Goal: Task Accomplishment & Management: Use online tool/utility

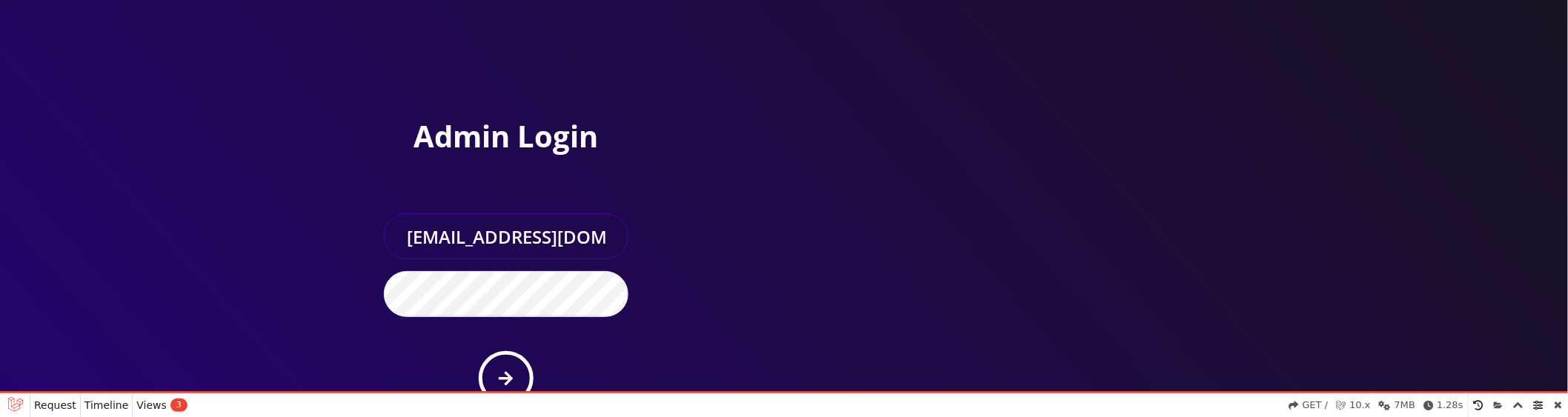
click at [581, 240] on input "master@britewireless.com" at bounding box center [506, 236] width 244 height 46
type input "sanaullah@senarios.live"
click at [565, 236] on input "sanaullah@senarios.live" at bounding box center [506, 236] width 244 height 46
click at [647, 209] on div "Admin Login sanaullah@senarios.live Forgot Password?" at bounding box center [573, 223] width 423 height 447
click at [516, 376] on button "submit" at bounding box center [506, 378] width 54 height 54
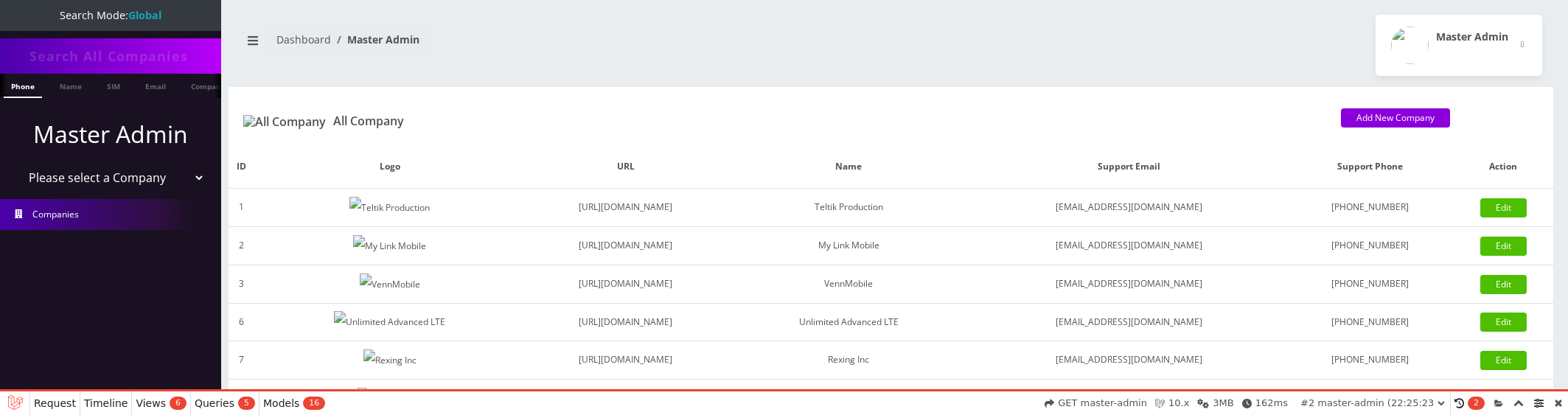
select select "01K5YADCNWGNRGJR7M6336AA4V"
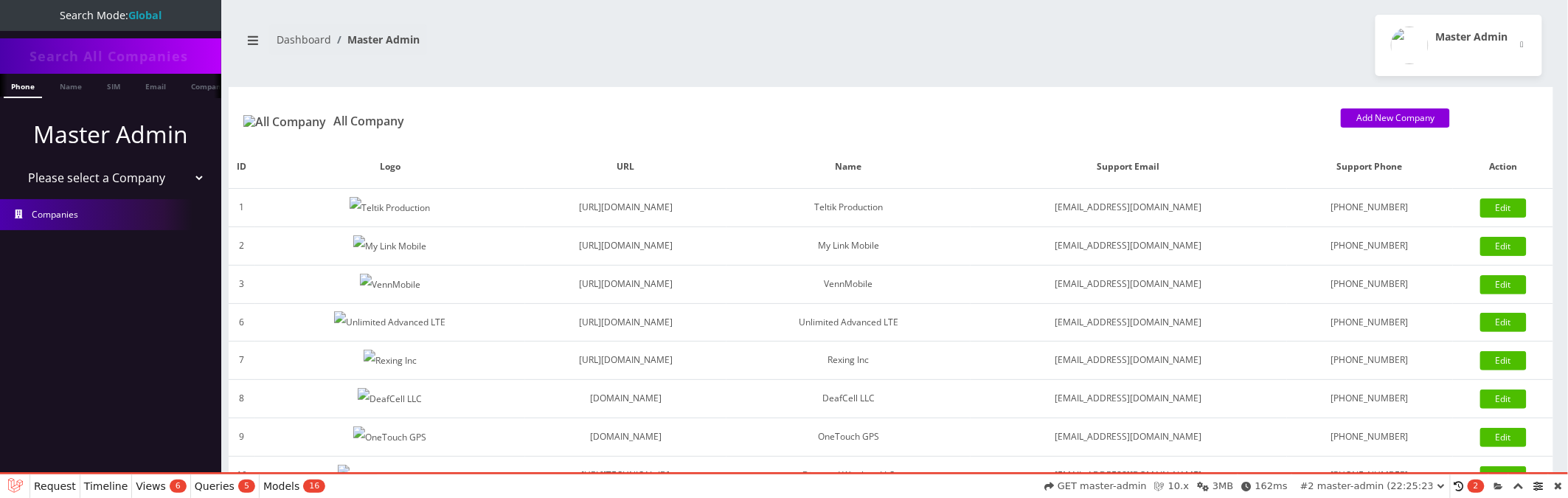
select select "1"
click at [17, 163] on select "Please select a Company Teltik Production My Link Mobile VennMobile Unlimited A…" at bounding box center [111, 177] width 188 height 28
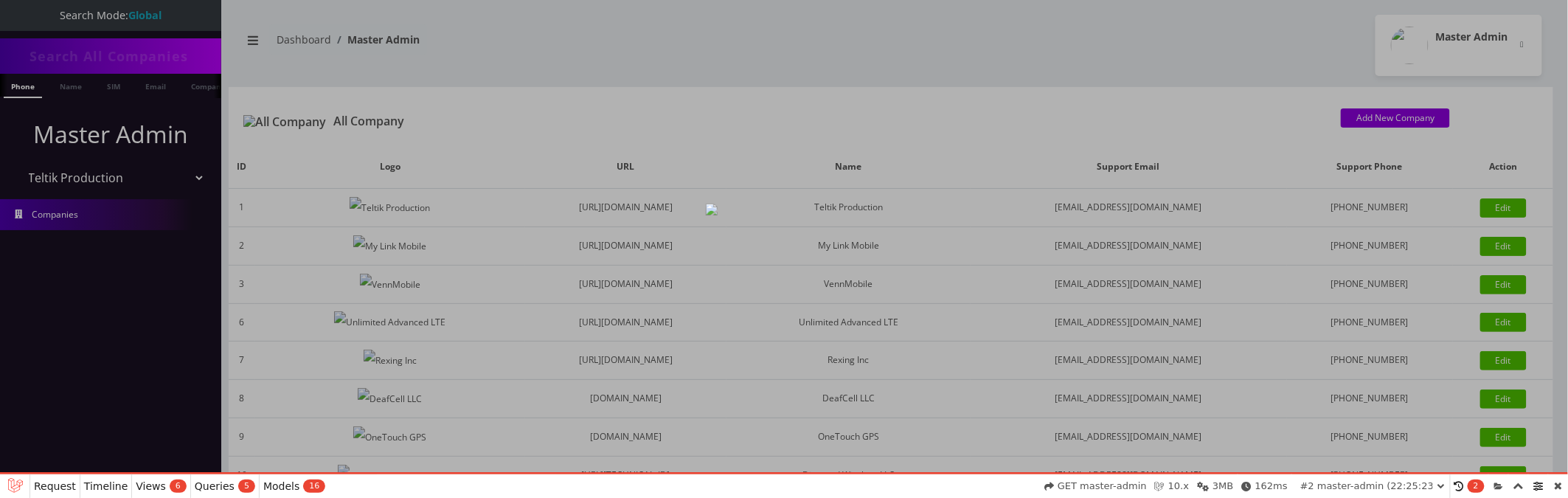
select select "01K5YADYFYE9W7CQRSK8696406"
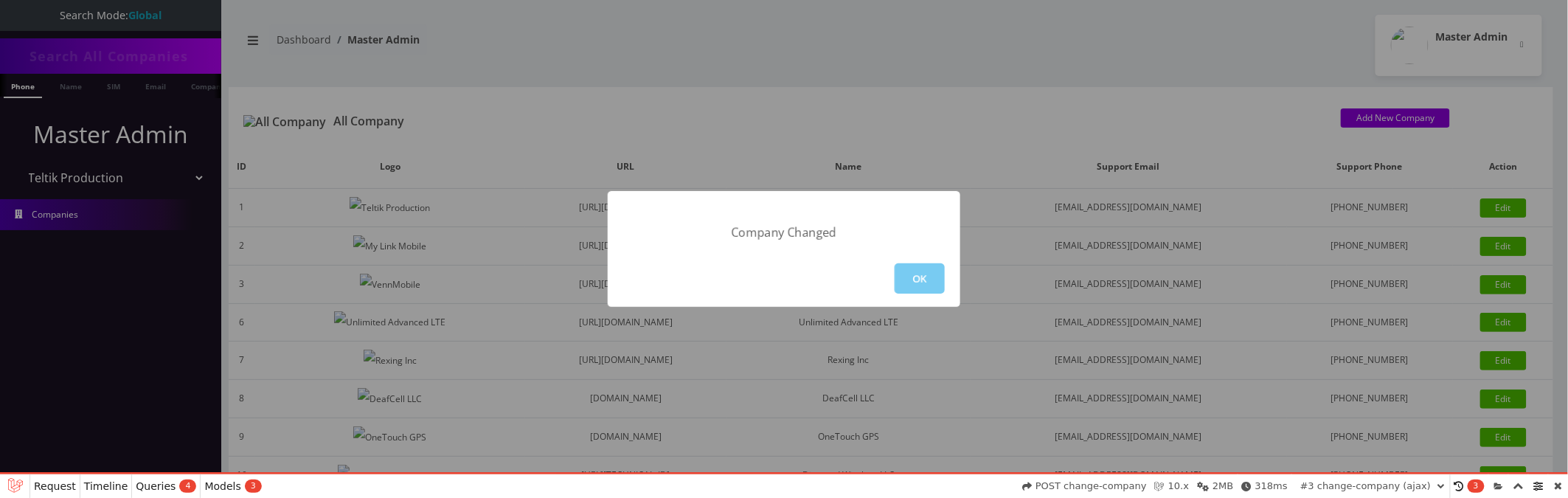
click at [926, 278] on button "OK" at bounding box center [920, 278] width 50 height 31
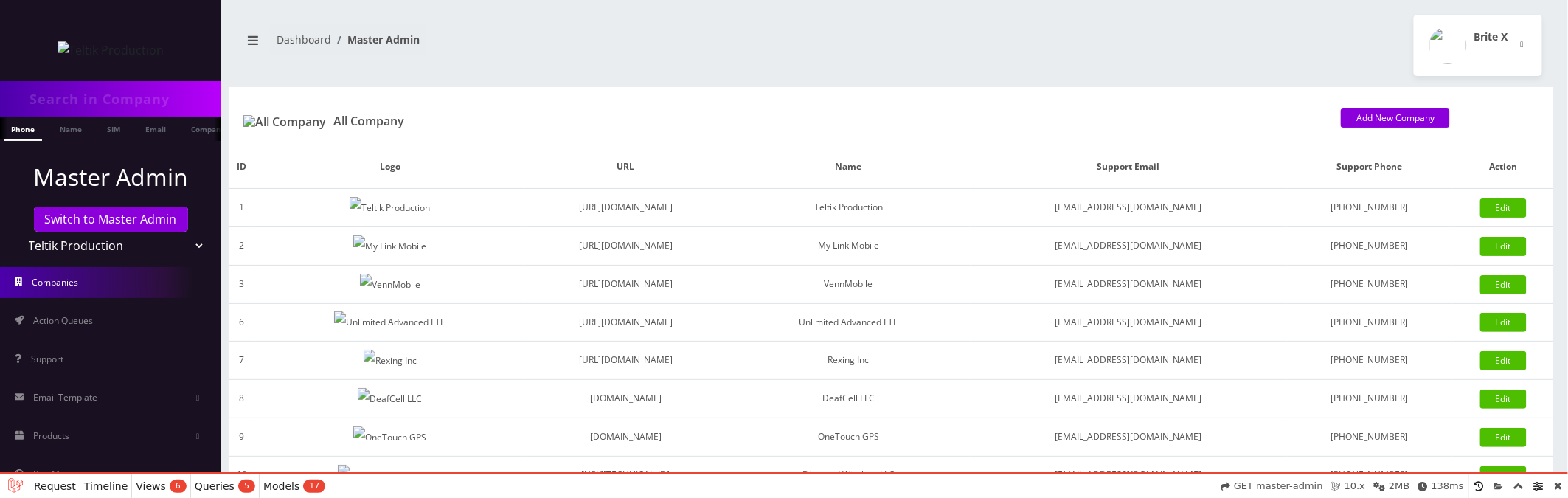
scroll to position [212, 0]
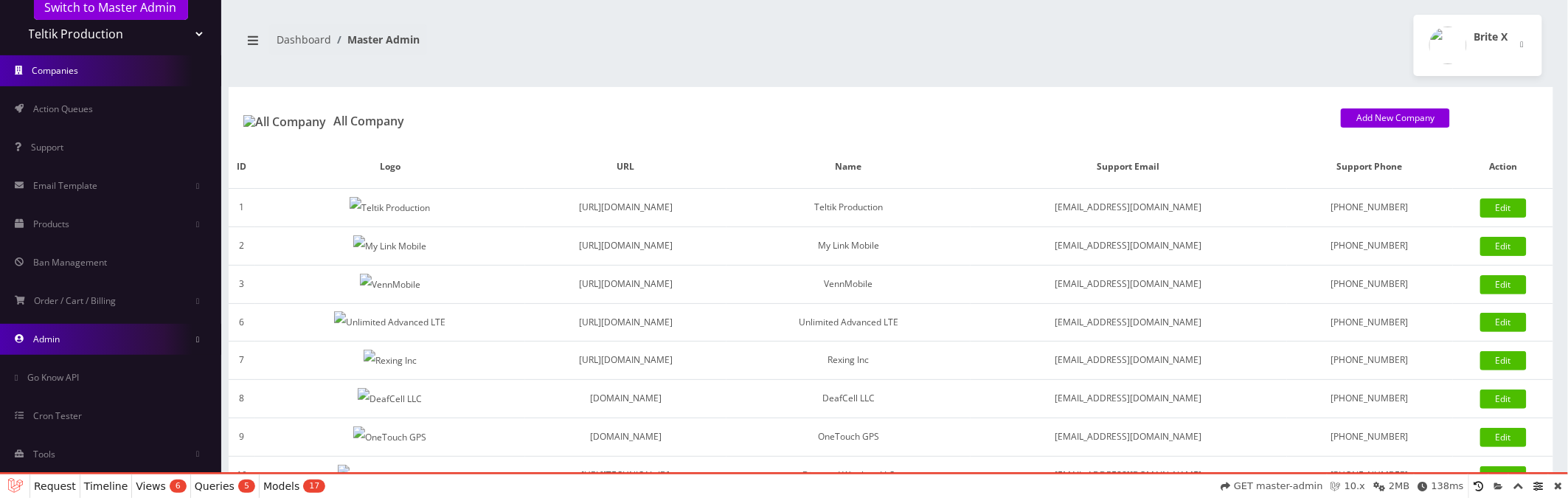
click at [108, 342] on link "Admin" at bounding box center [110, 339] width 222 height 31
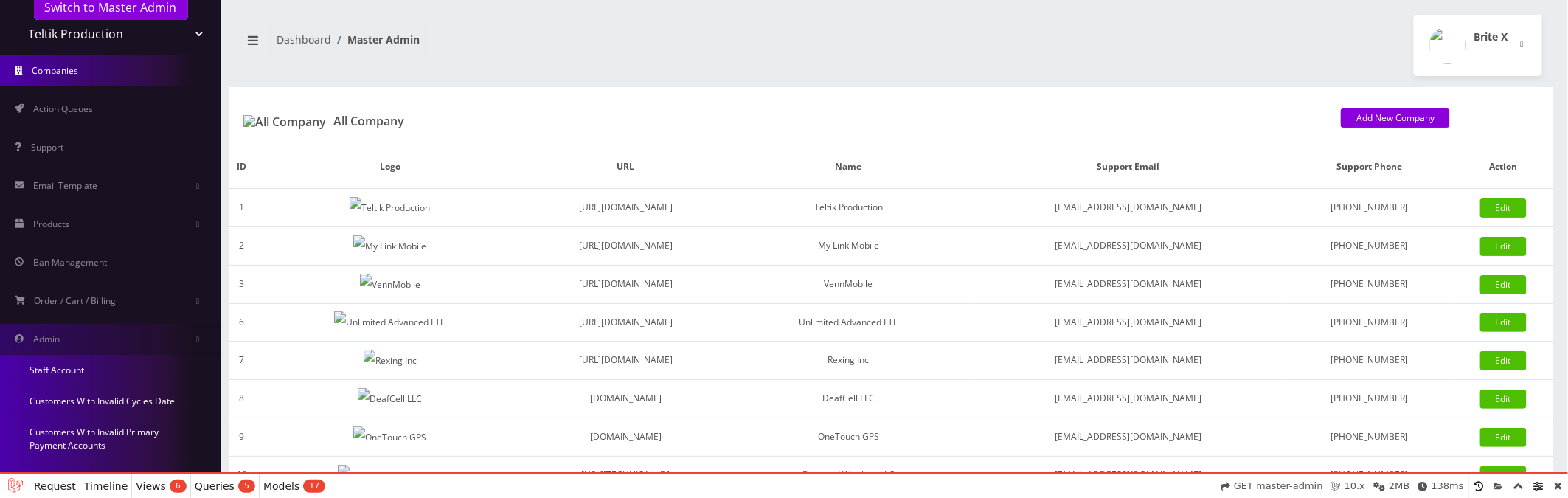
scroll to position [473, 0]
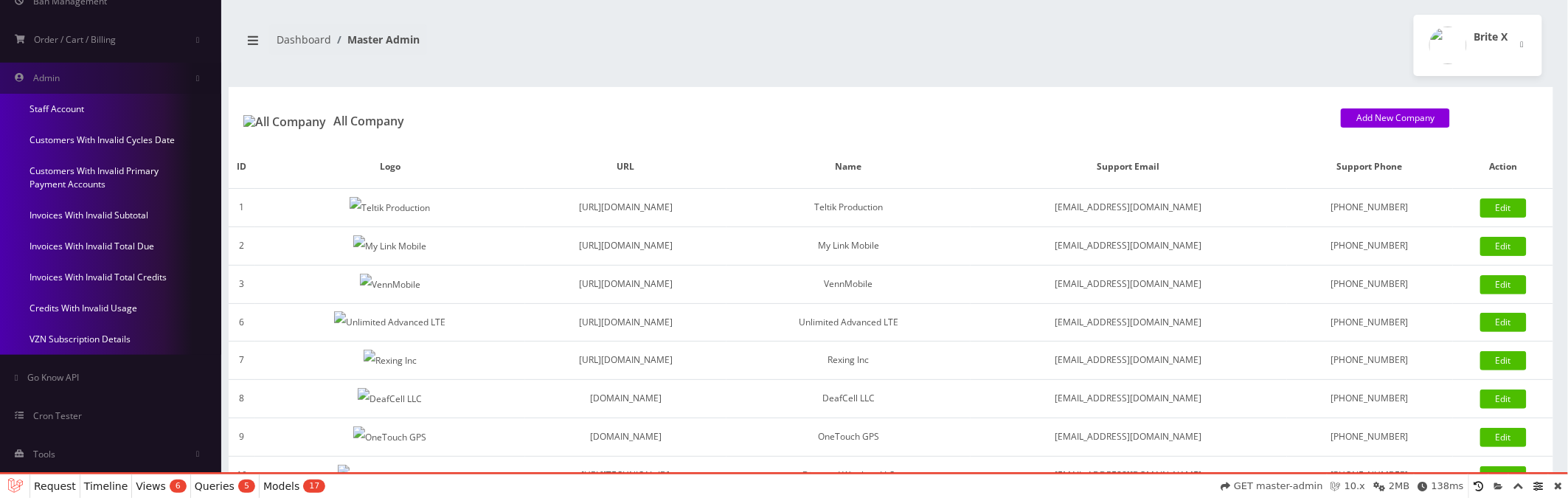
click at [103, 217] on link "Invoices With Invalid Subtotal" at bounding box center [110, 215] width 222 height 31
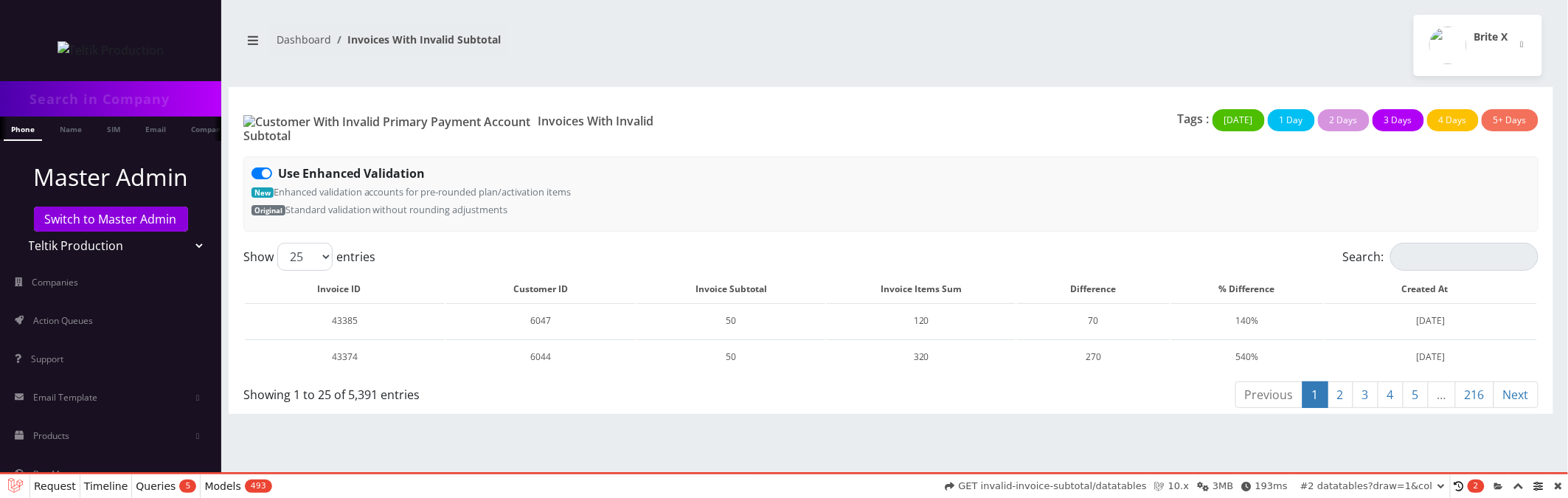
click at [1343, 381] on link "2" at bounding box center [1341, 395] width 26 height 27
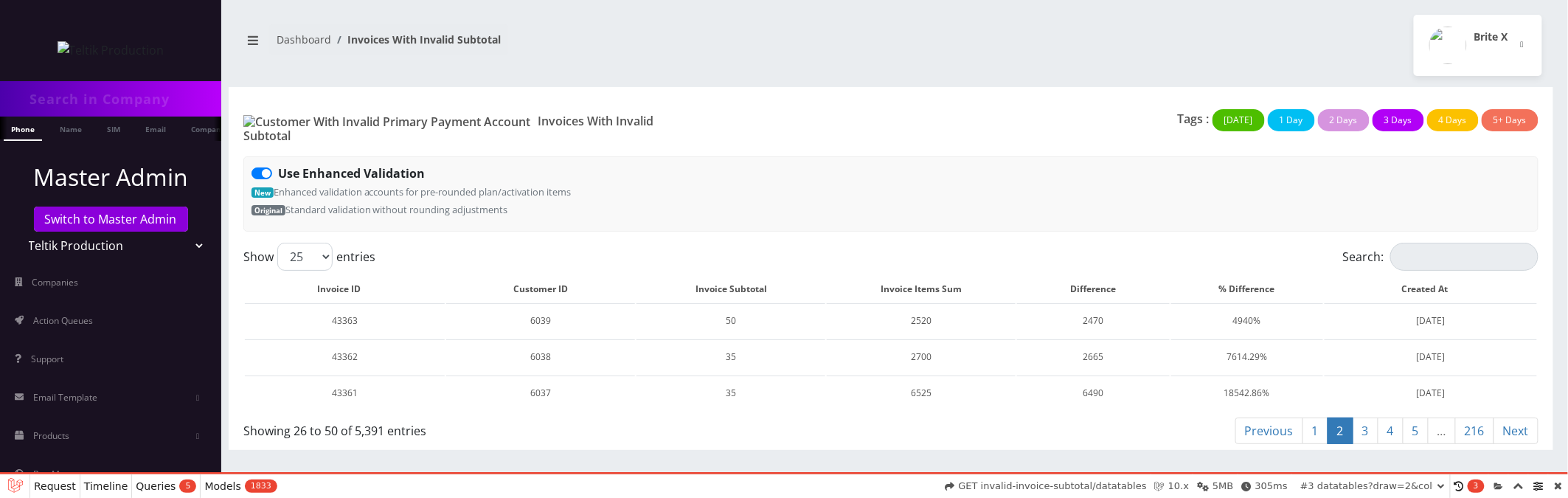
scroll to position [22, 0]
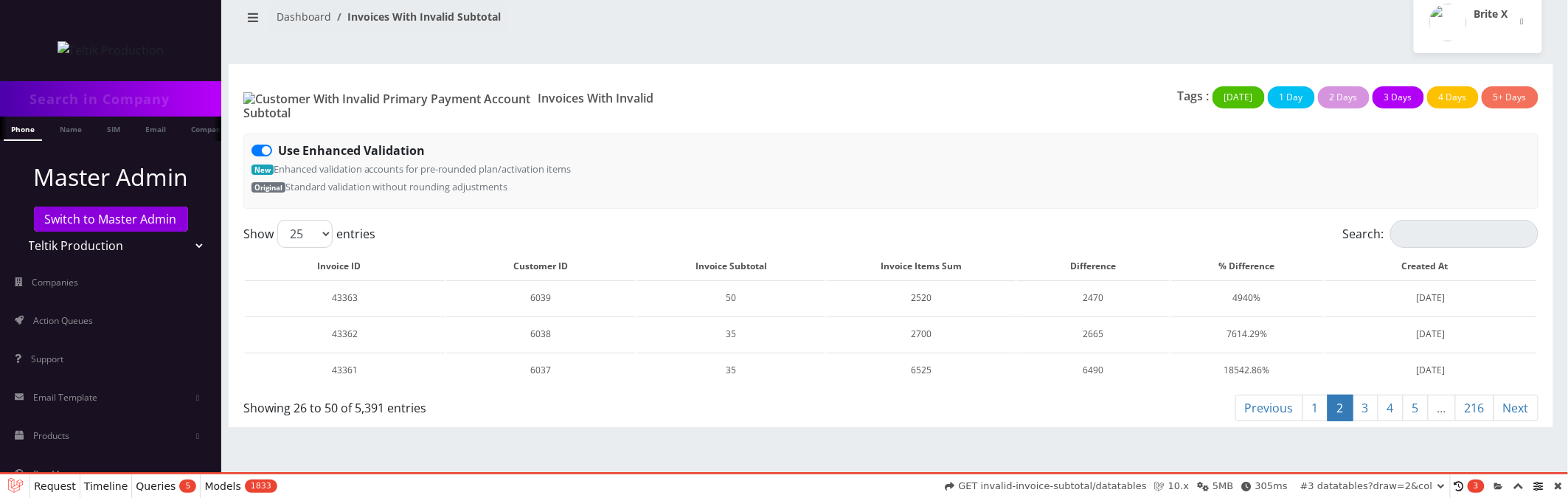
click at [1370, 398] on link "3" at bounding box center [1365, 408] width 26 height 27
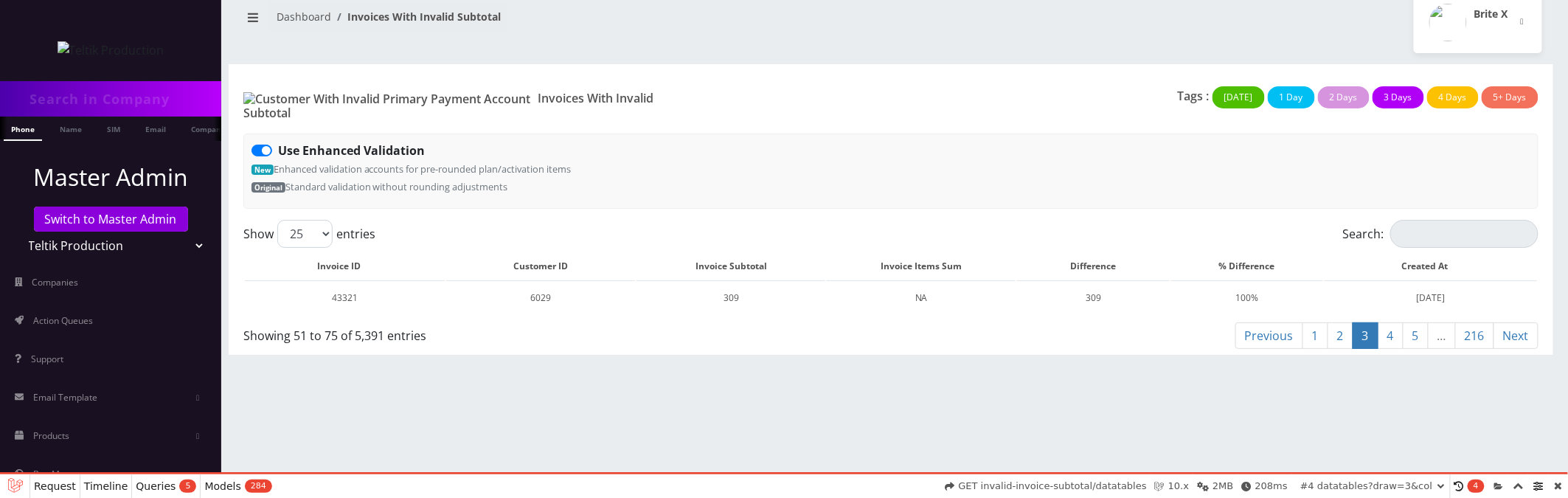
click at [1389, 325] on link "4" at bounding box center [1390, 336] width 26 height 27
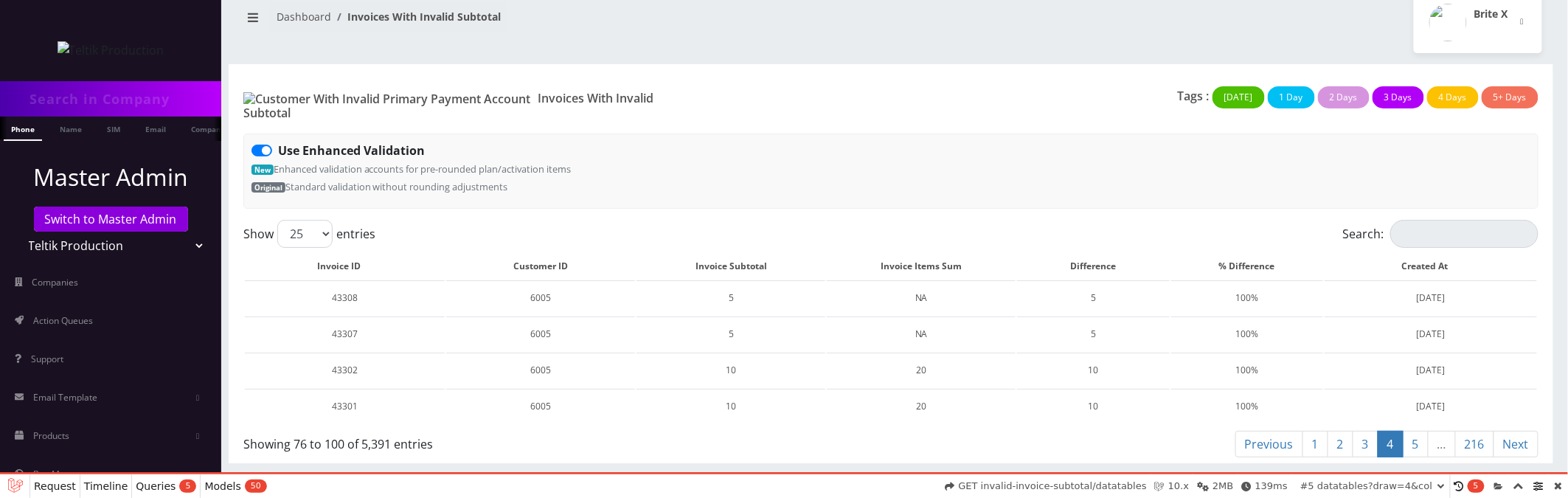
click at [1415, 432] on link "5" at bounding box center [1415, 444] width 26 height 27
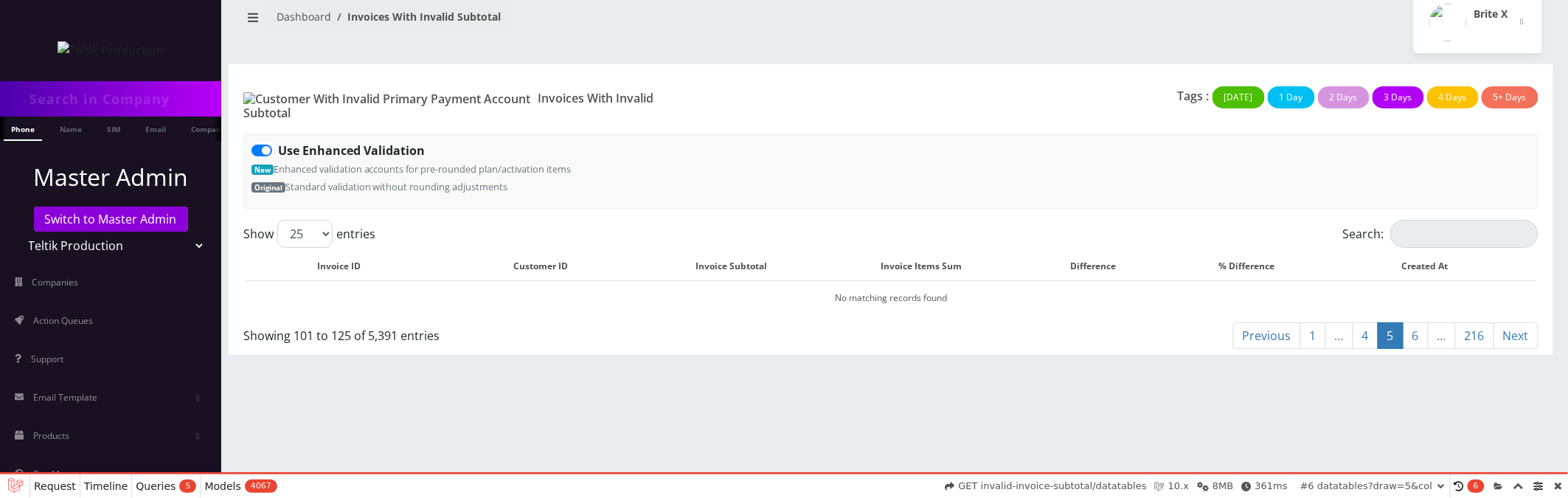
click at [1411, 325] on link "6" at bounding box center [1415, 336] width 26 height 27
click at [1301, 329] on link "1" at bounding box center [1313, 336] width 26 height 27
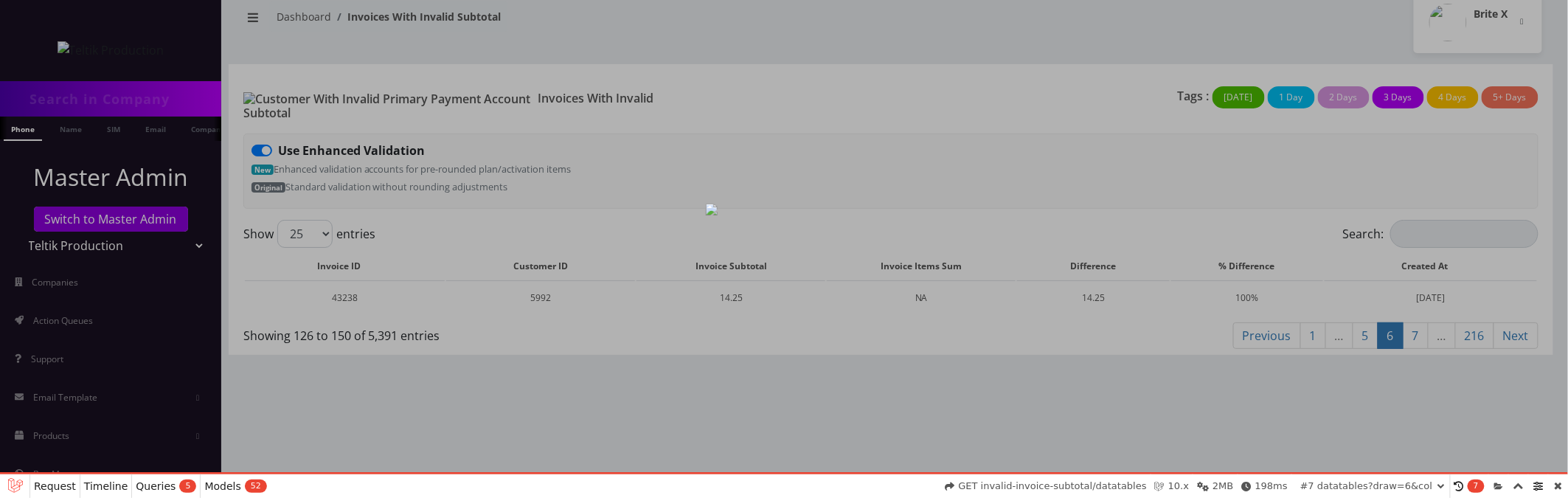
select select "01K5YAF3K5G36KGCJG84PF2CH4"
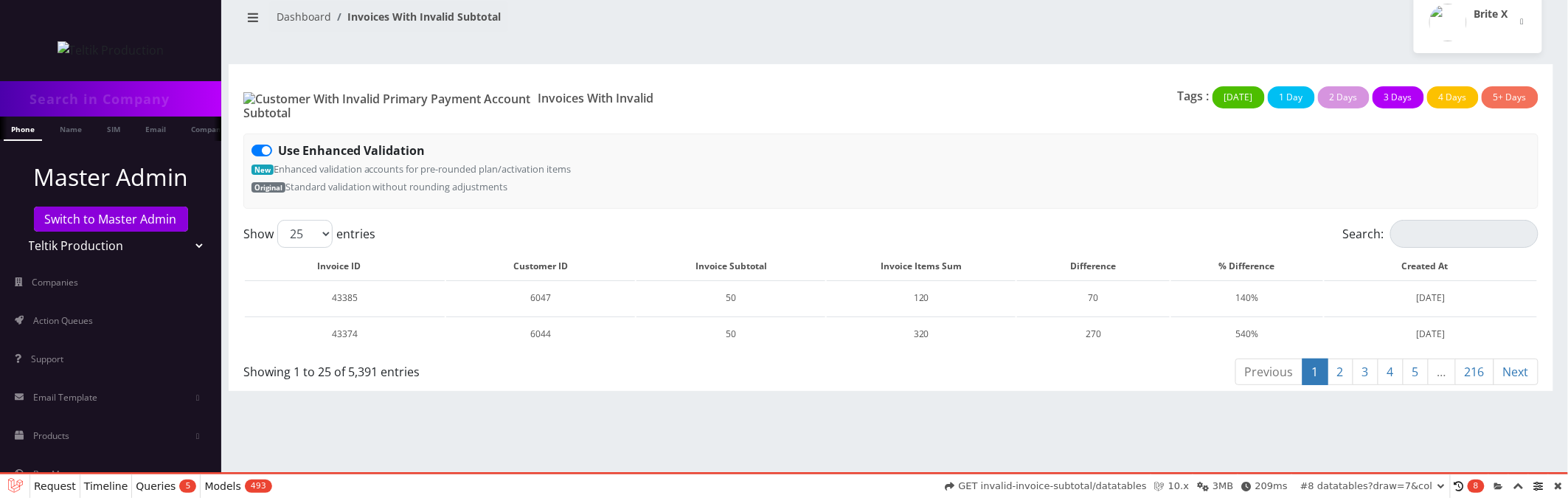
click at [278, 142] on label "Use Enhanced Validation" at bounding box center [352, 151] width 147 height 18
click at [278, 142] on input "Use Enhanced Validation" at bounding box center [283, 146] width 10 height 10
checkbox input "false"
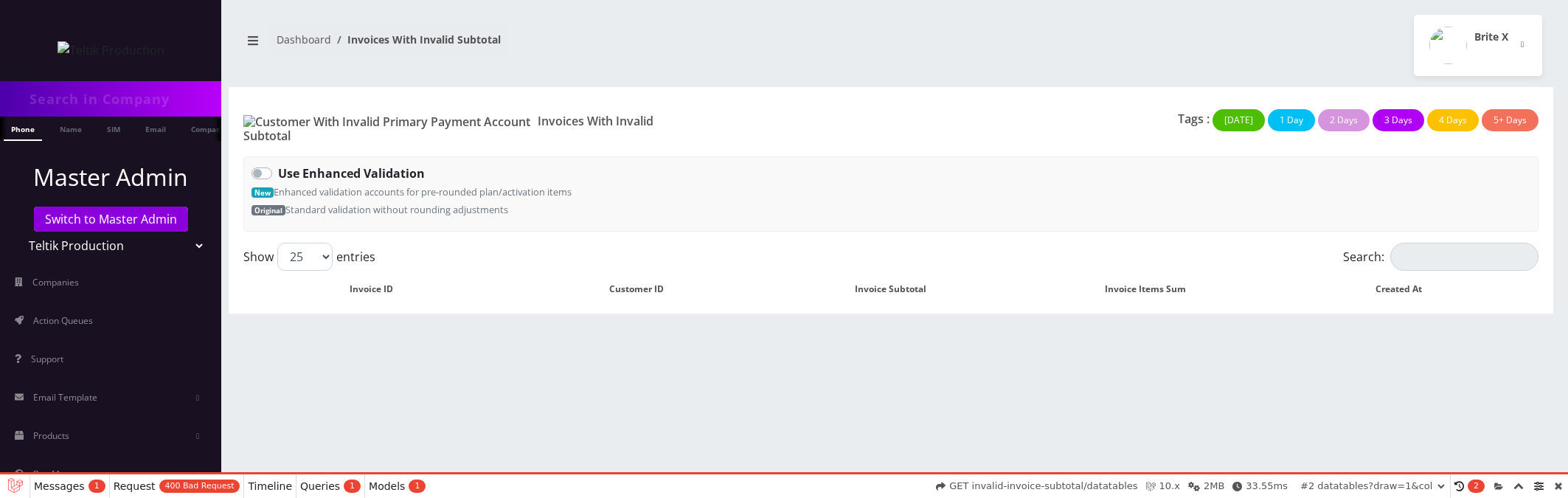
select select "01K5YAFARHXKBTPSC1FPNS7HDZ"
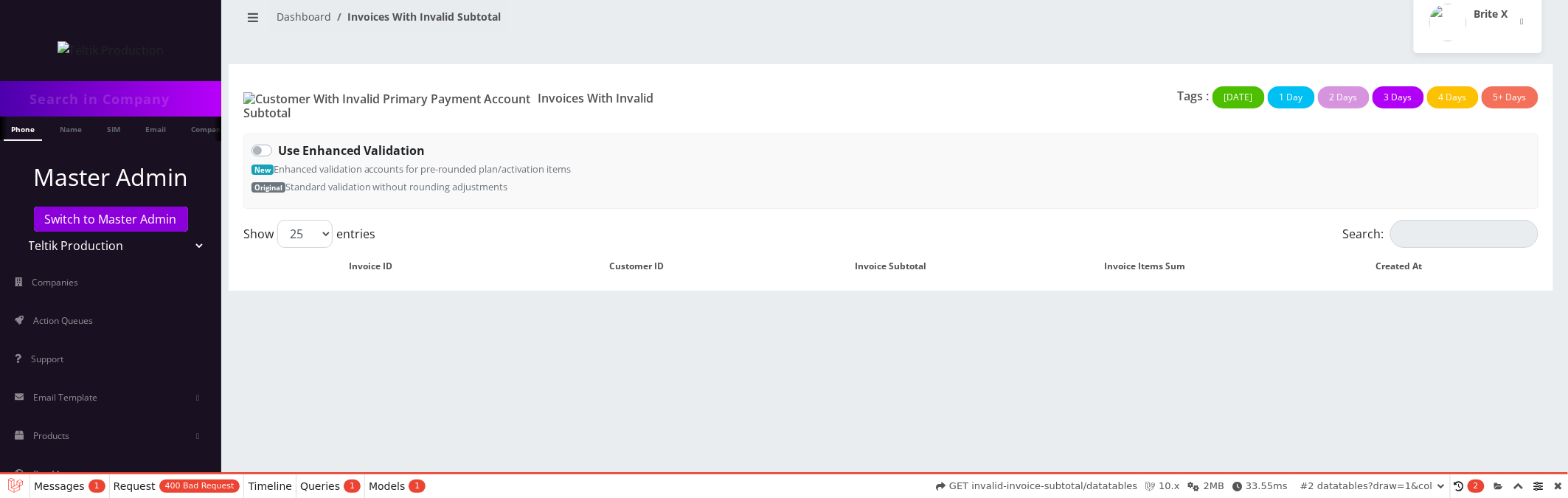
click at [278, 143] on label "Use Enhanced Validation" at bounding box center [352, 151] width 147 height 18
click at [278, 143] on input "Use Enhanced Validation" at bounding box center [283, 146] width 10 height 10
checkbox input "true"
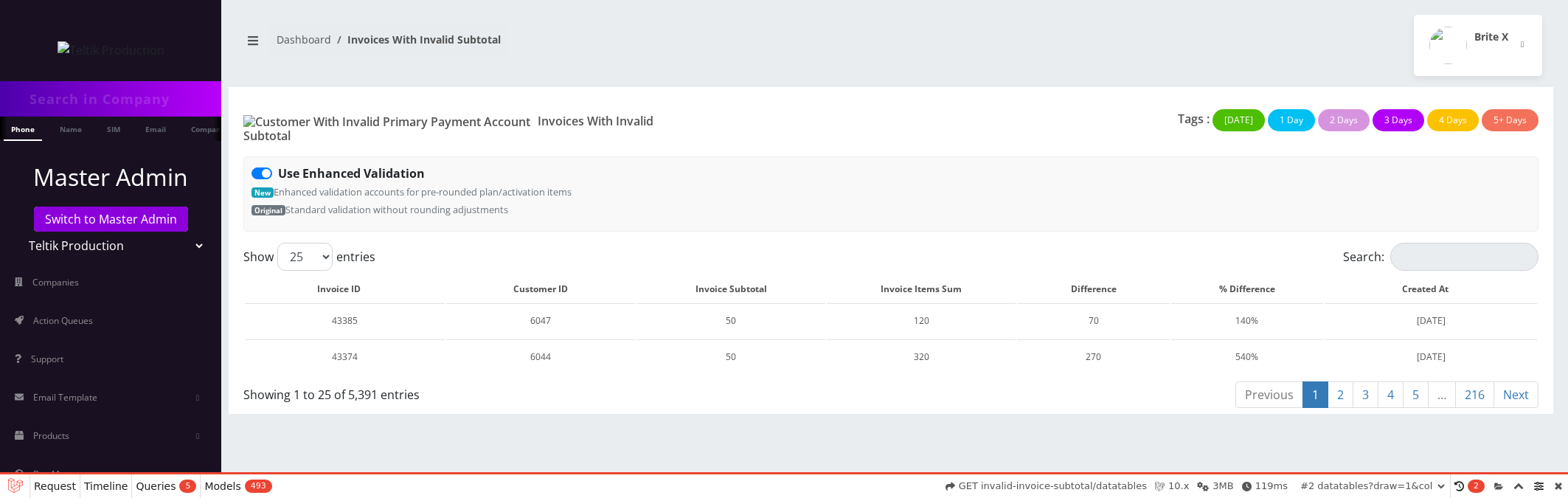
scroll to position [22, 0]
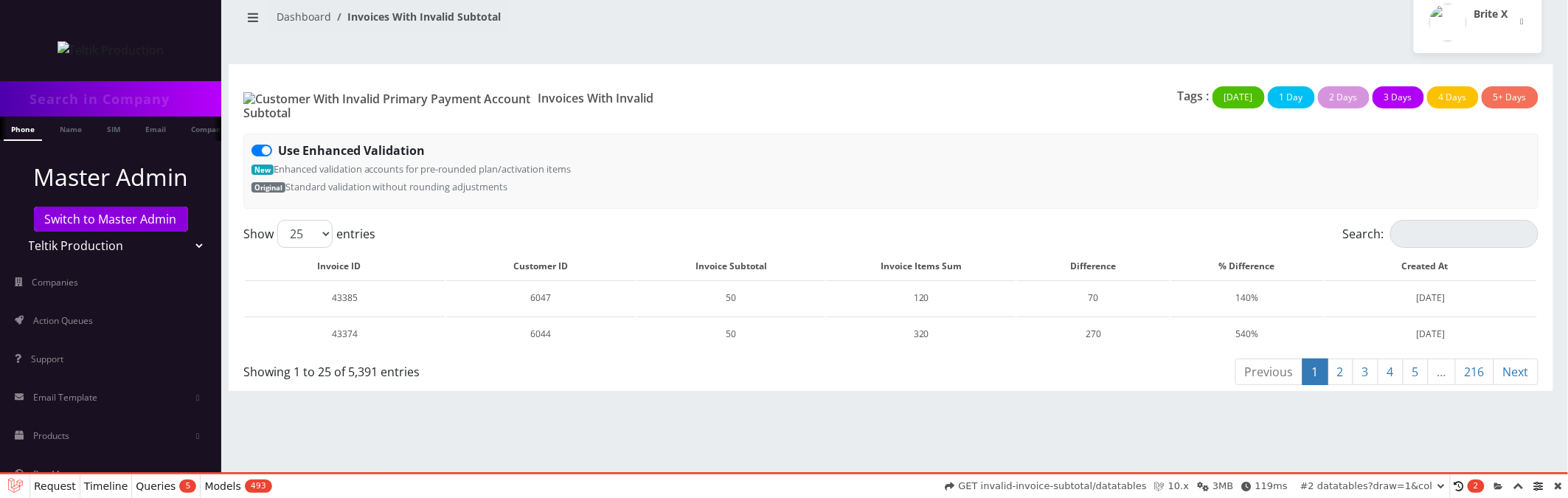
click at [1345, 363] on link "2" at bounding box center [1341, 371] width 26 height 27
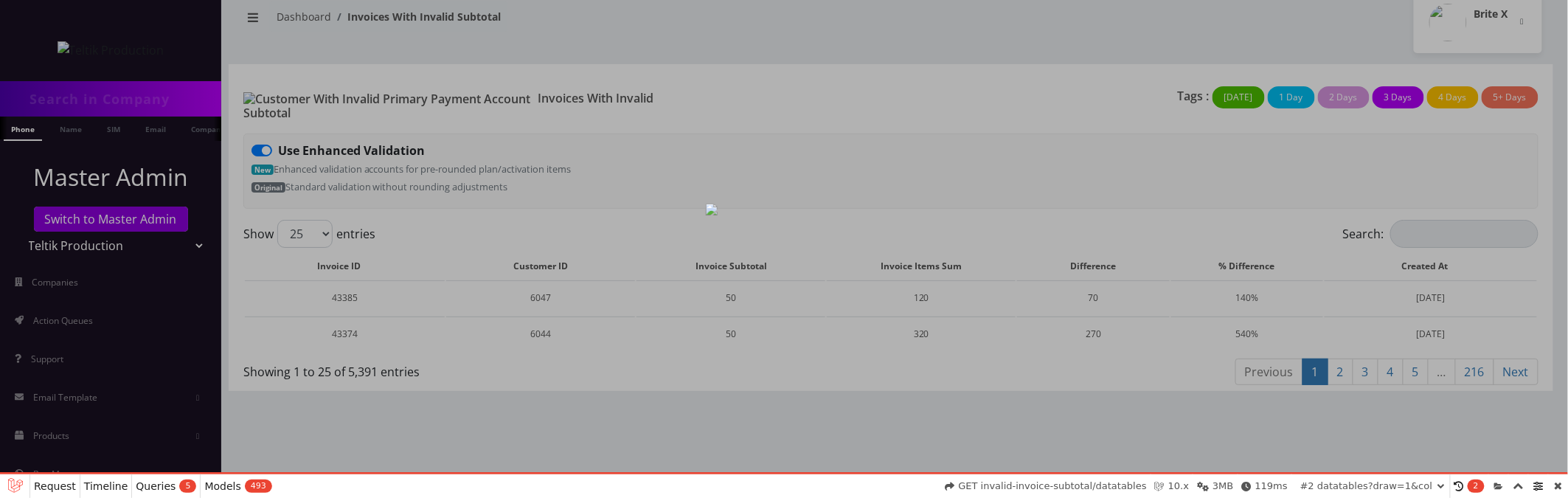
select select "01K5YAHJEWX209Z50V73EDD1FW"
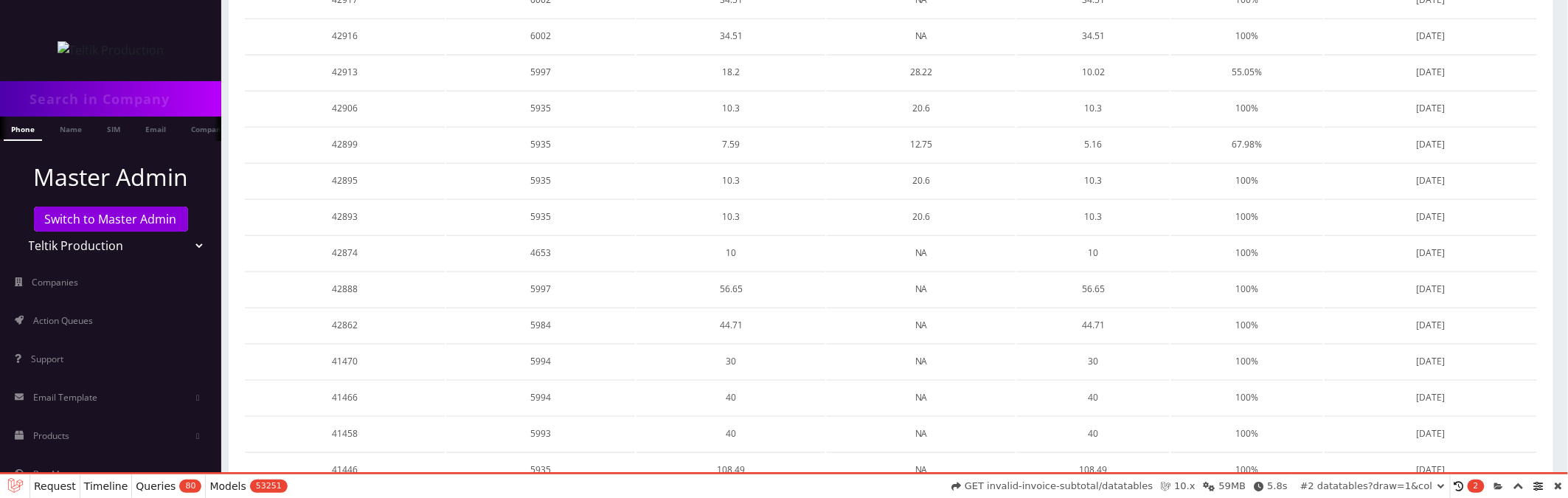
scroll to position [756, 0]
click at [1362, 457] on link "3" at bounding box center [1365, 470] width 26 height 27
click at [1314, 457] on link "1" at bounding box center [1316, 470] width 26 height 27
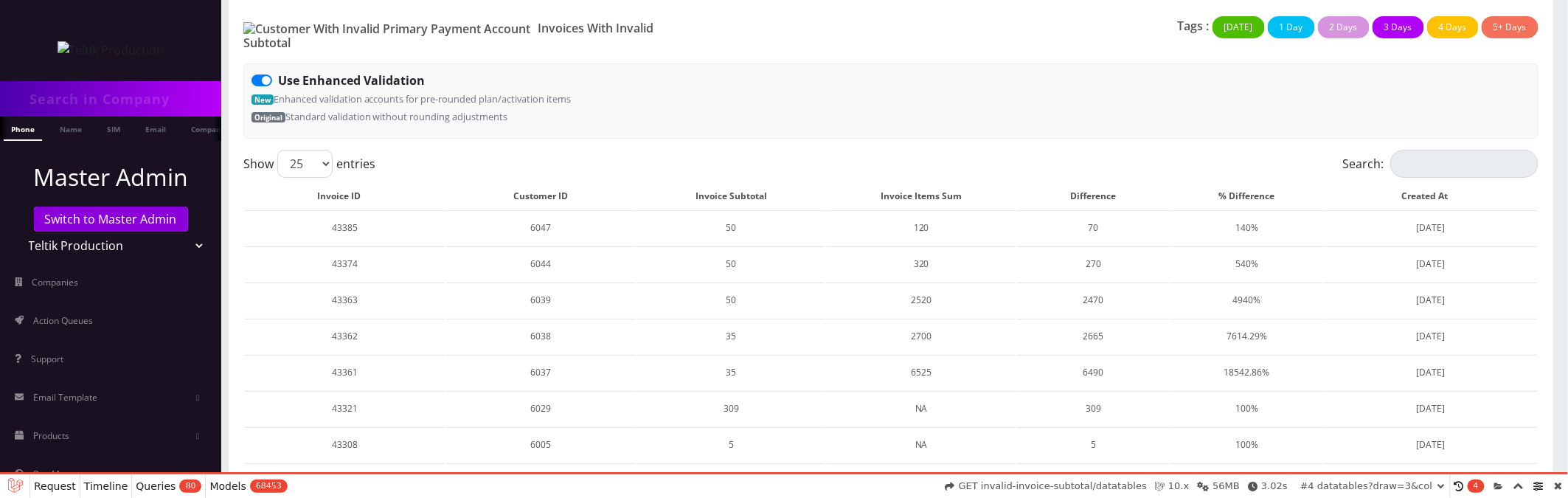
scroll to position [0, 0]
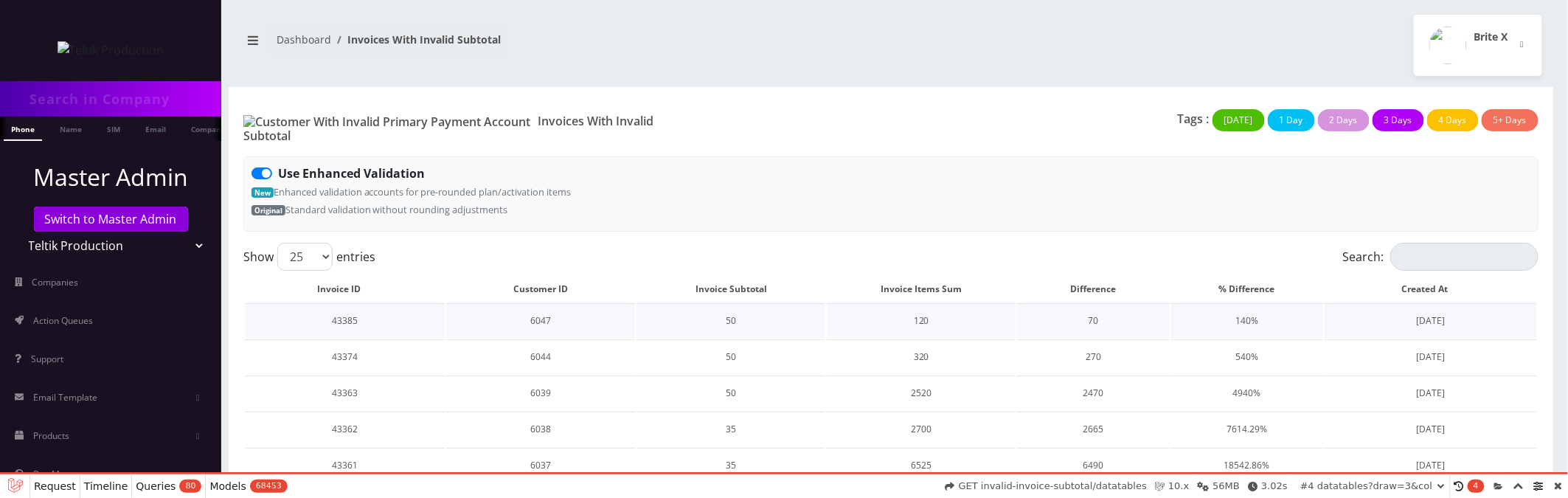
click at [731, 309] on td "50" at bounding box center [731, 320] width 188 height 35
click at [921, 313] on td "120" at bounding box center [921, 320] width 188 height 35
click at [1094, 313] on td "70" at bounding box center [1092, 320] width 152 height 35
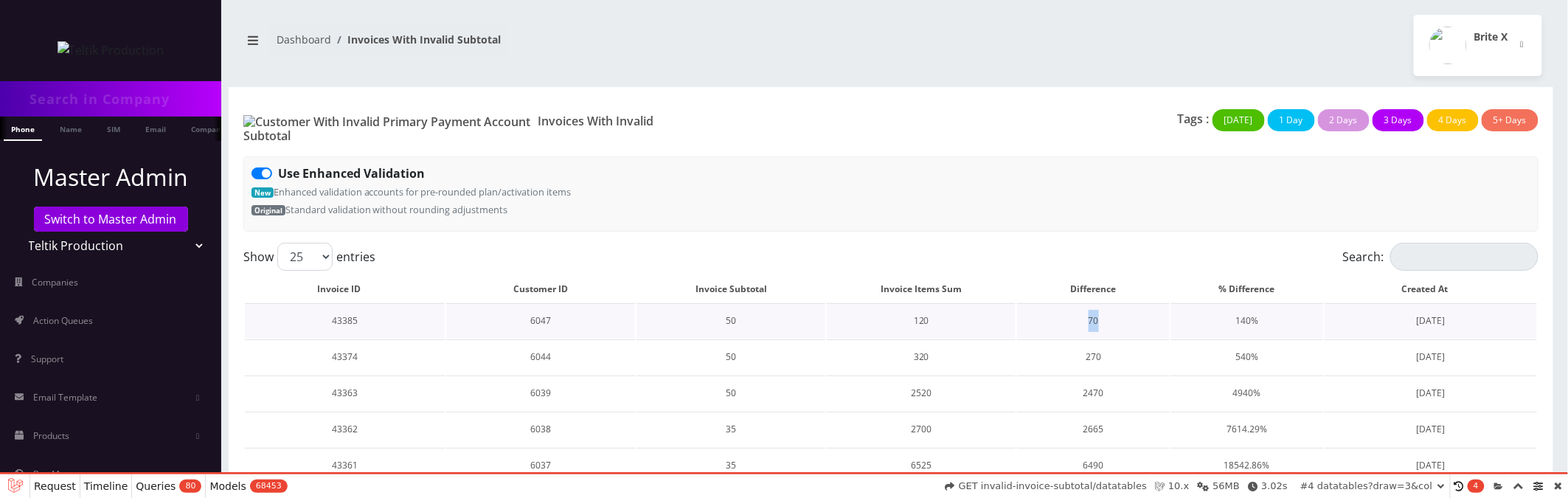
click at [1094, 313] on td "70" at bounding box center [1092, 320] width 152 height 35
click at [1251, 313] on td "140%" at bounding box center [1247, 320] width 152 height 35
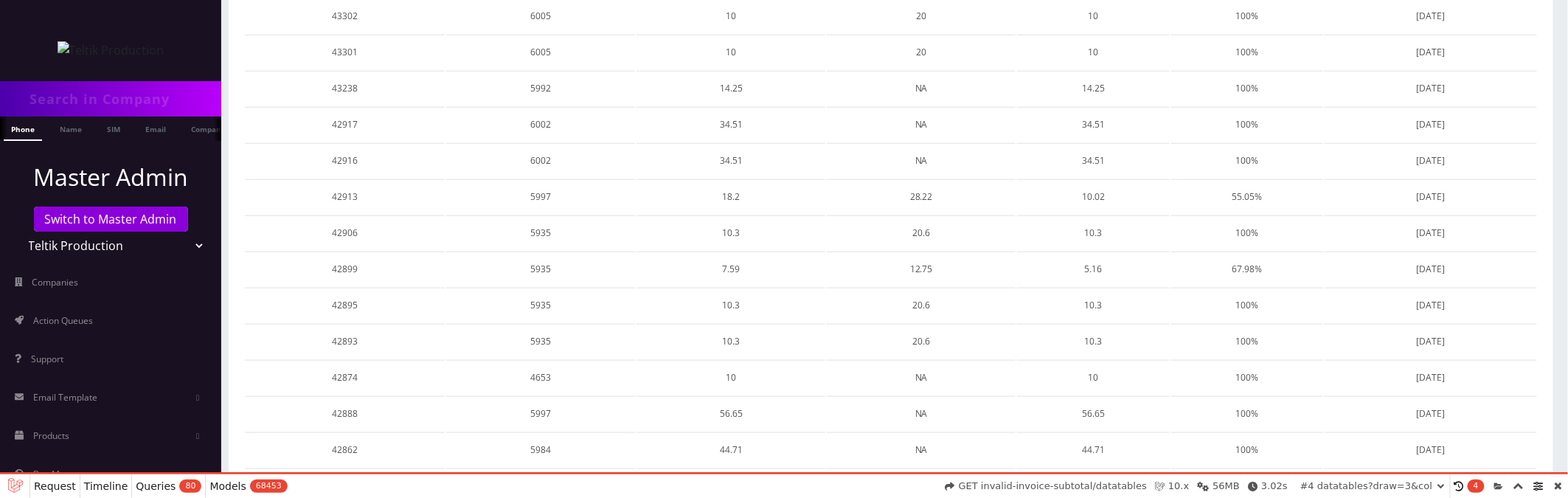
scroll to position [756, 0]
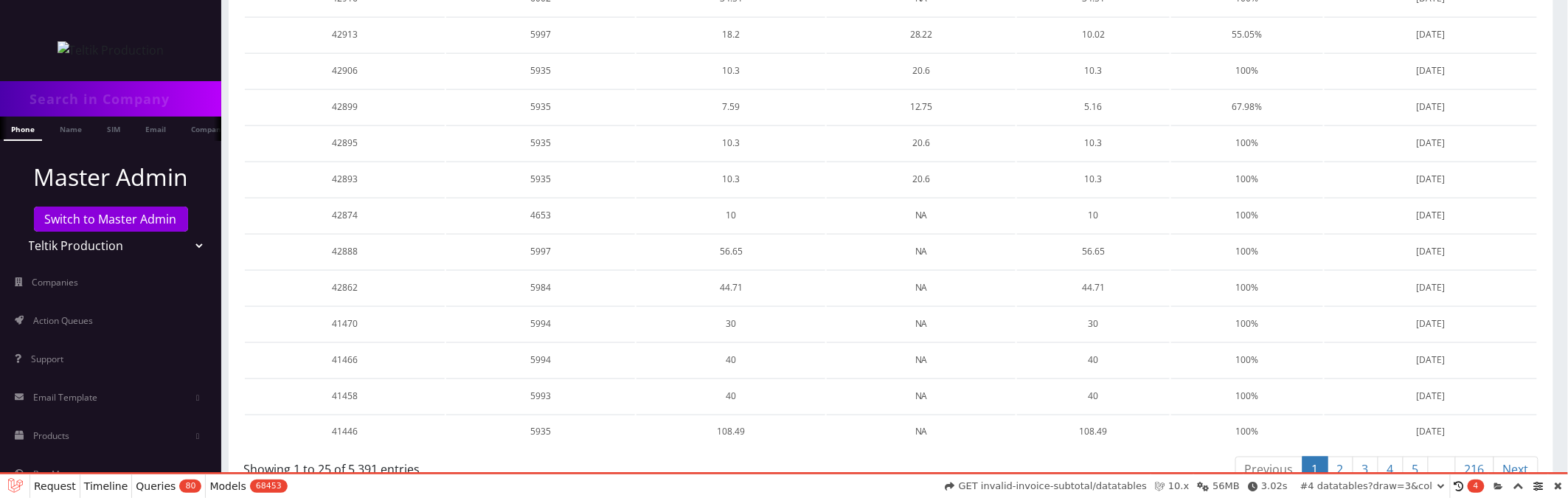
click at [1336, 457] on link "2" at bounding box center [1341, 470] width 26 height 27
select select "01K5YAP7GZDEYQNG0CQX3K49ZT"
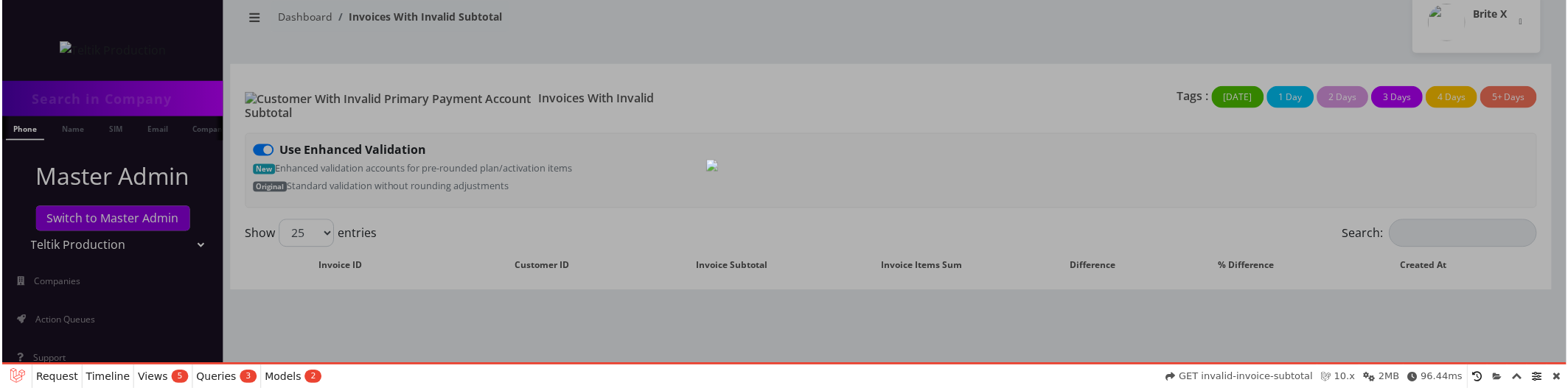
scroll to position [22, 0]
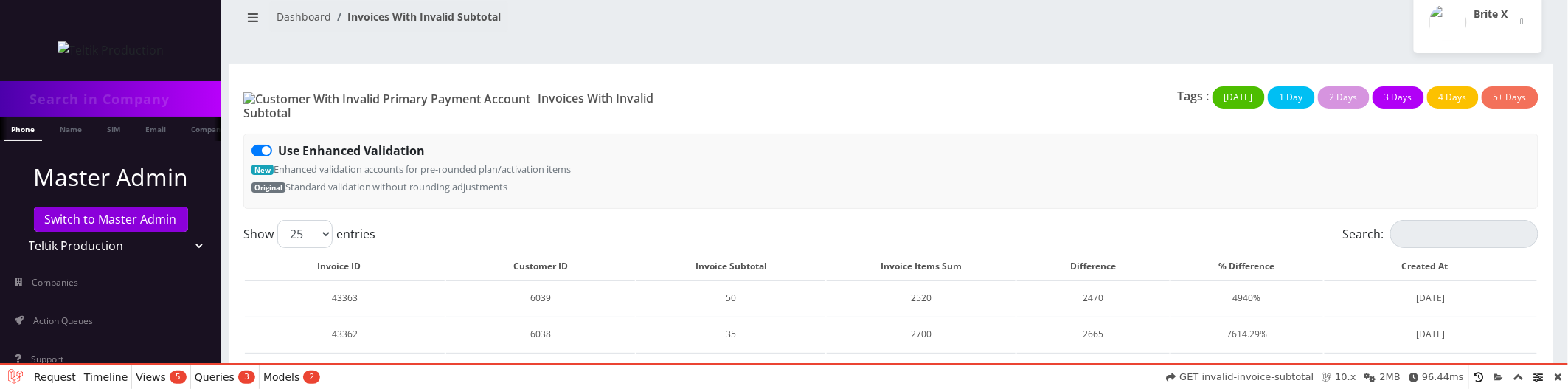
select select "01K5YAPKFYD39CVPJA5WM7ZYSM"
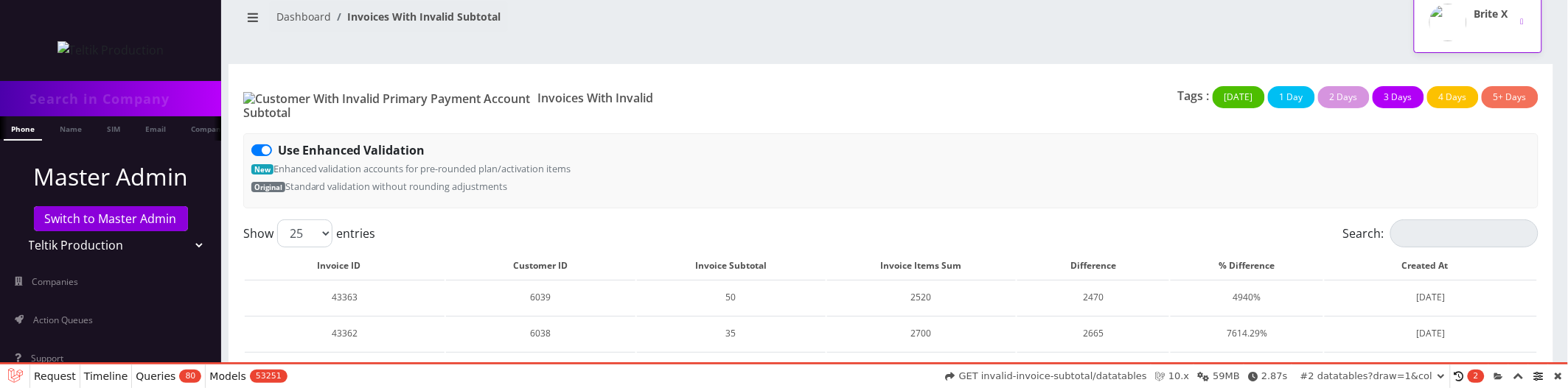
click at [1520, 26] on button "Brite X" at bounding box center [1478, 22] width 128 height 61
click at [1433, 77] on link "Logout" at bounding box center [1478, 70] width 128 height 21
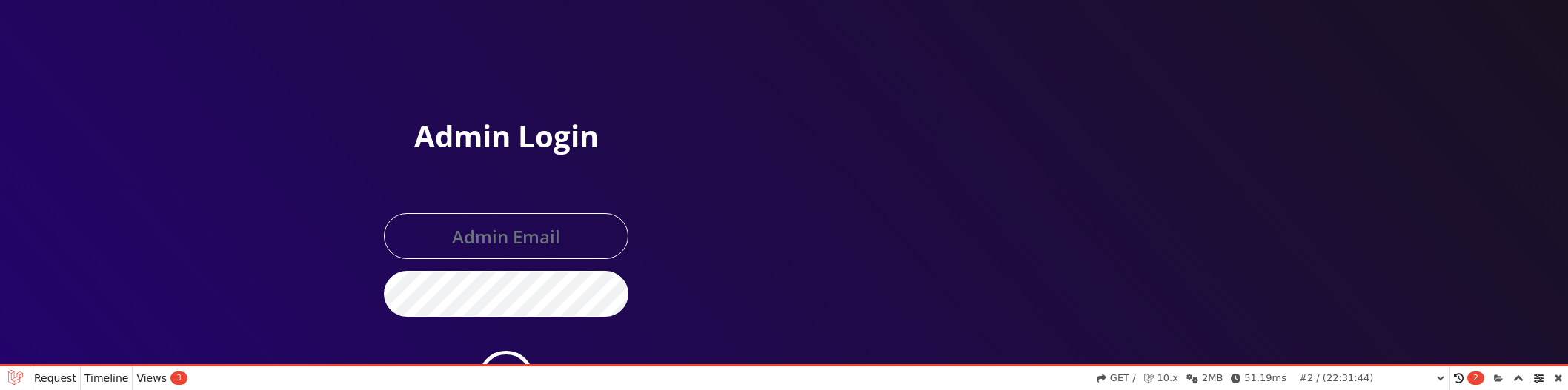
select select "01K5YAS0TXF52TDYEEH4ZEQH58"
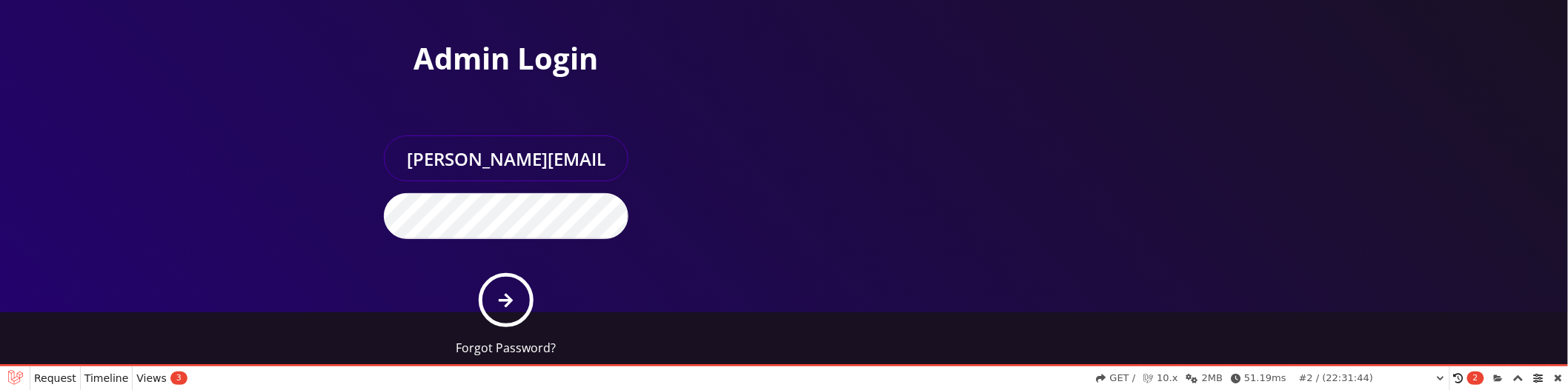
click at [573, 156] on input "[PERSON_NAME][EMAIL_ADDRESS][DOMAIN_NAME]" at bounding box center [506, 158] width 244 height 46
type input "[EMAIL_ADDRESS][DOMAIN_NAME]"
click at [506, 289] on button "submit" at bounding box center [506, 300] width 54 height 54
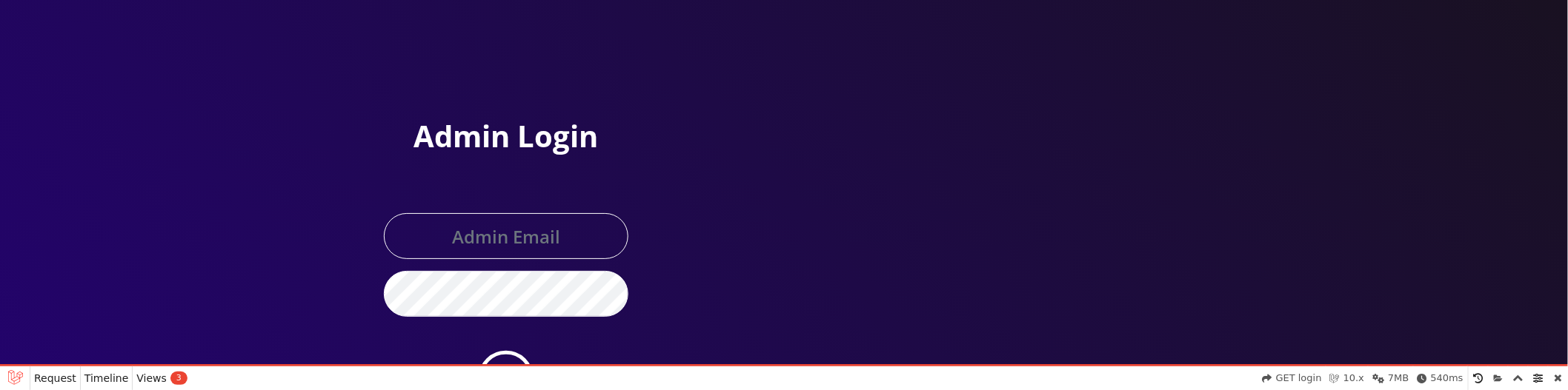
scroll to position [77, 0]
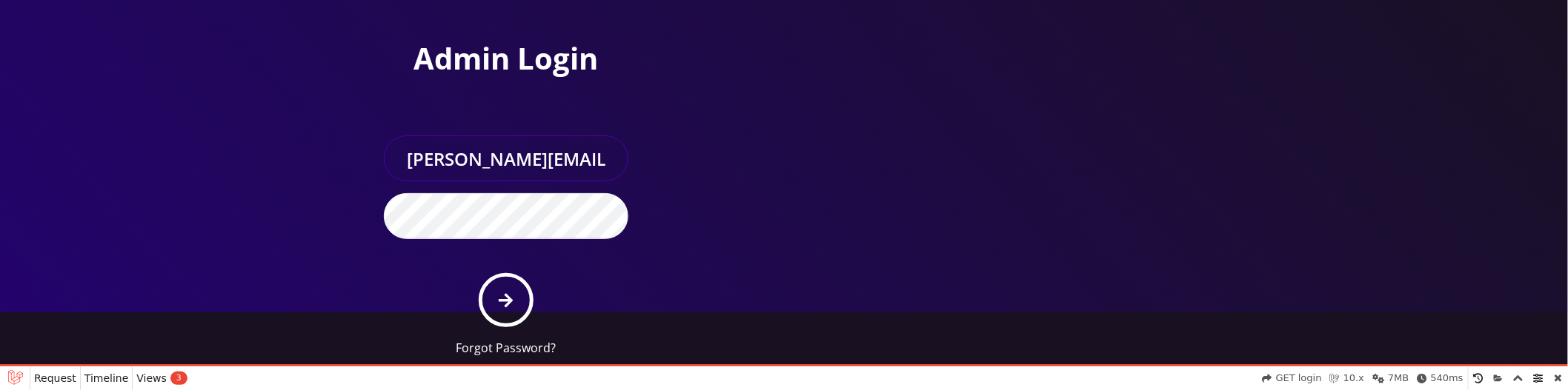
click at [555, 163] on input "sanaullah@senarios.live" at bounding box center [506, 158] width 244 height 46
type input "master@britewireless.com"
click at [504, 295] on icon "submit" at bounding box center [506, 301] width 14 height 16
